Goal: Task Accomplishment & Management: Manage account settings

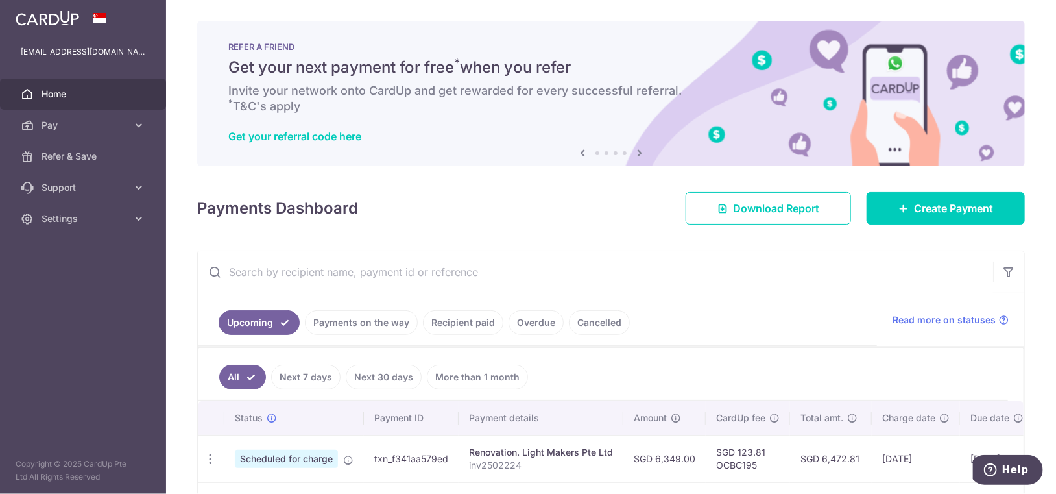
scroll to position [104, 0]
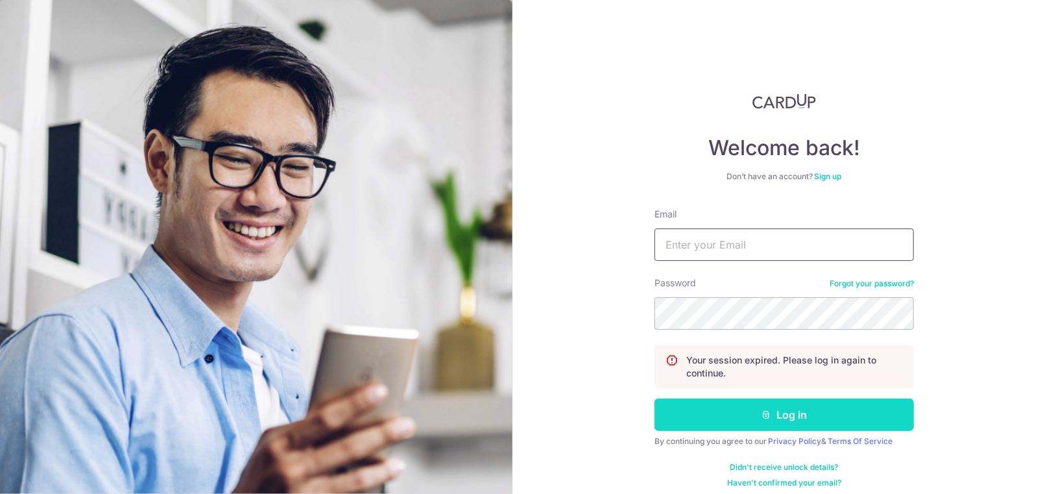
type input "[EMAIL_ADDRESS][DOMAIN_NAME]"
click at [803, 419] on button "Log in" at bounding box center [785, 414] width 260 height 32
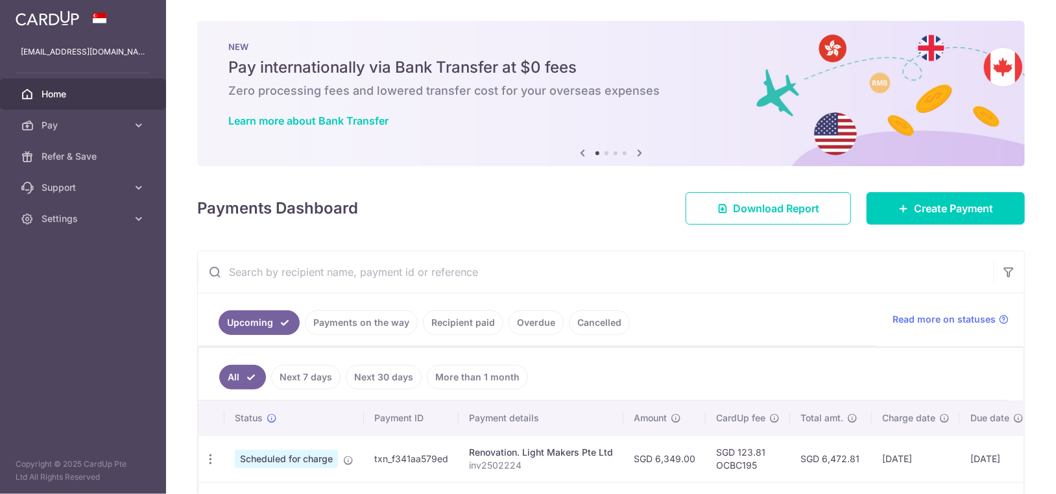
scroll to position [104, 0]
